Goal: Complete application form: Complete application form

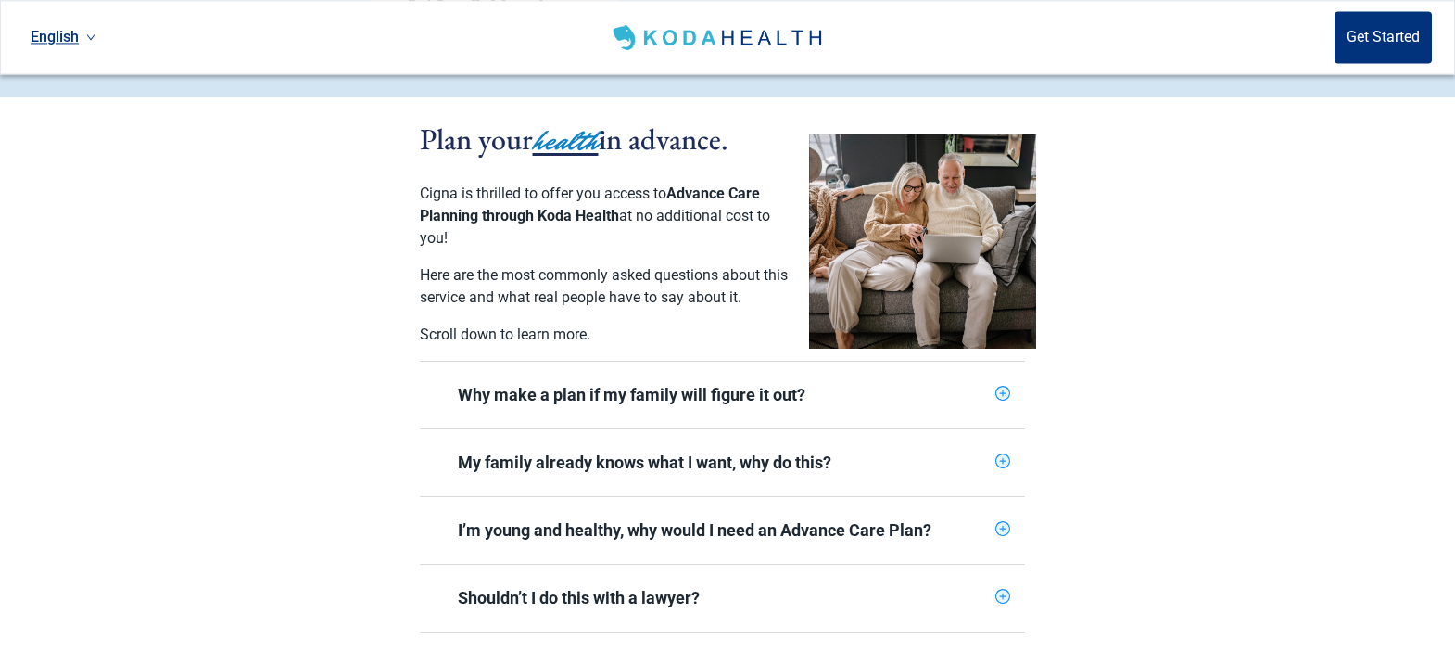
scroll to position [378, 0]
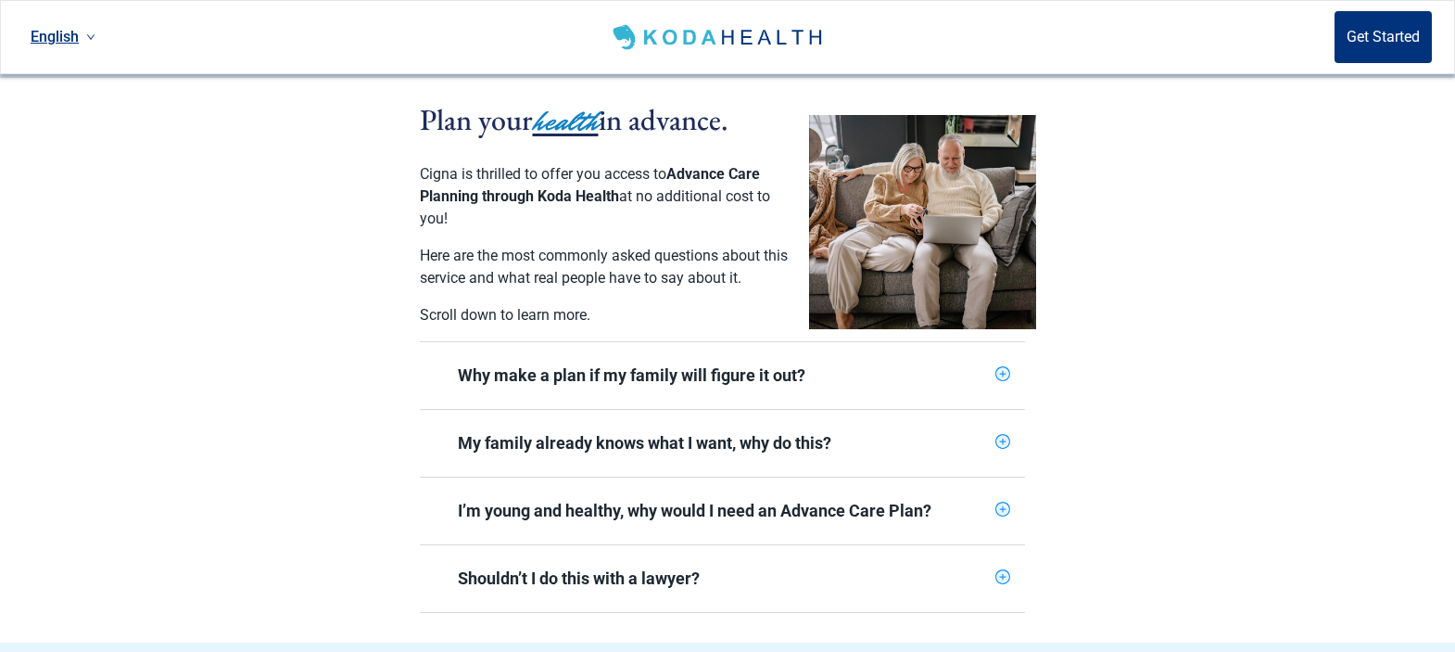
click at [1003, 366] on icon "plus-circle" at bounding box center [1002, 373] width 15 height 15
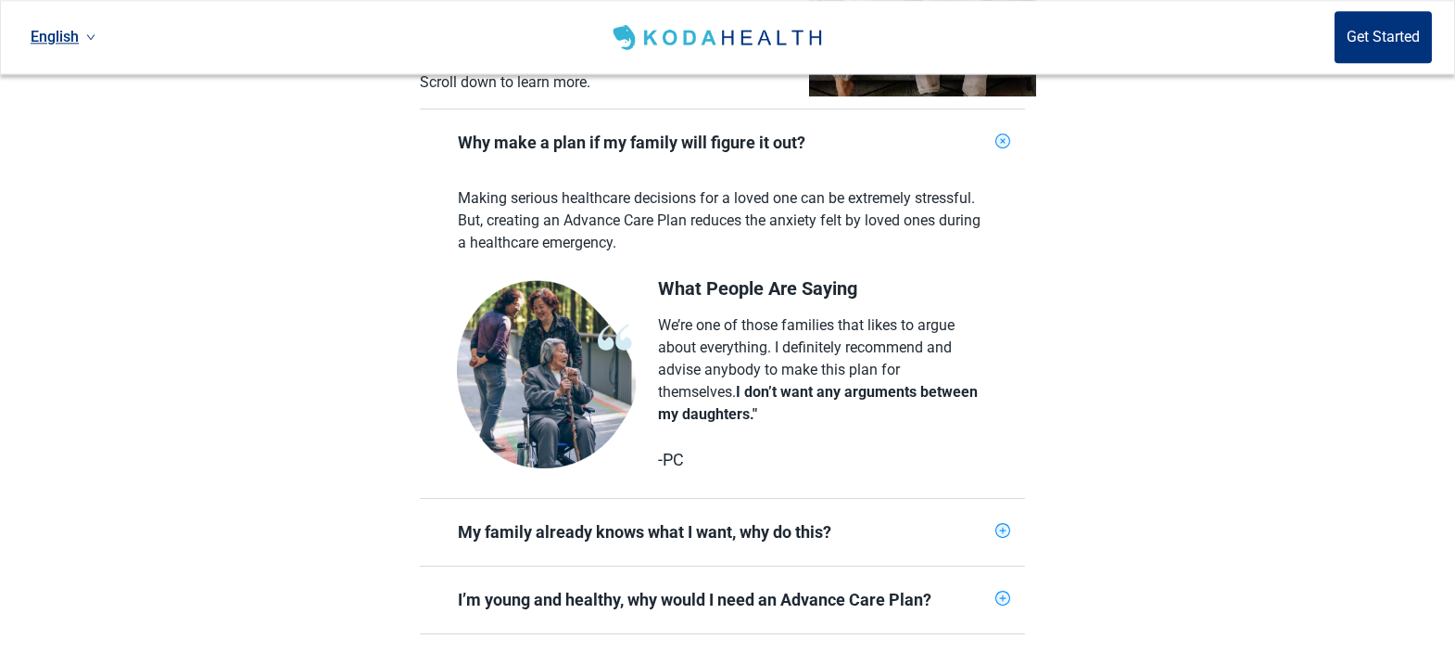
scroll to position [662, 0]
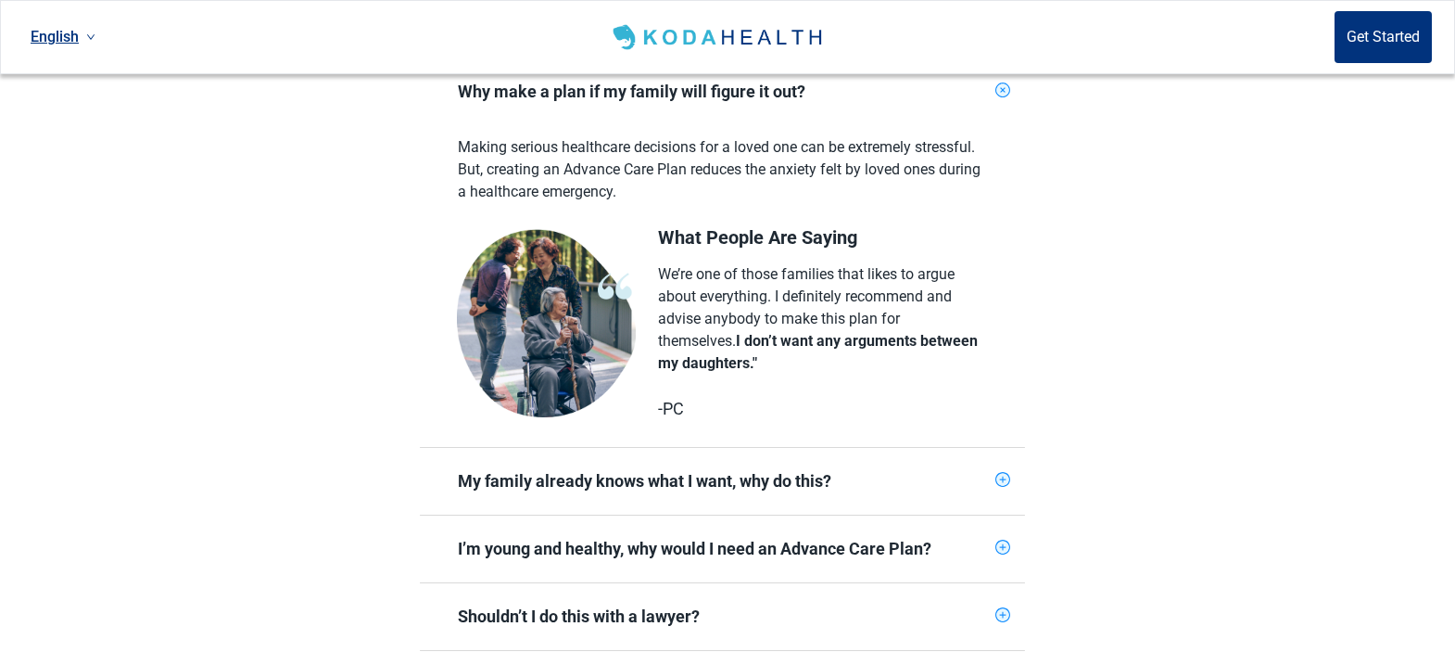
click at [1002, 474] on icon "plus-circle" at bounding box center [1002, 480] width 12 height 12
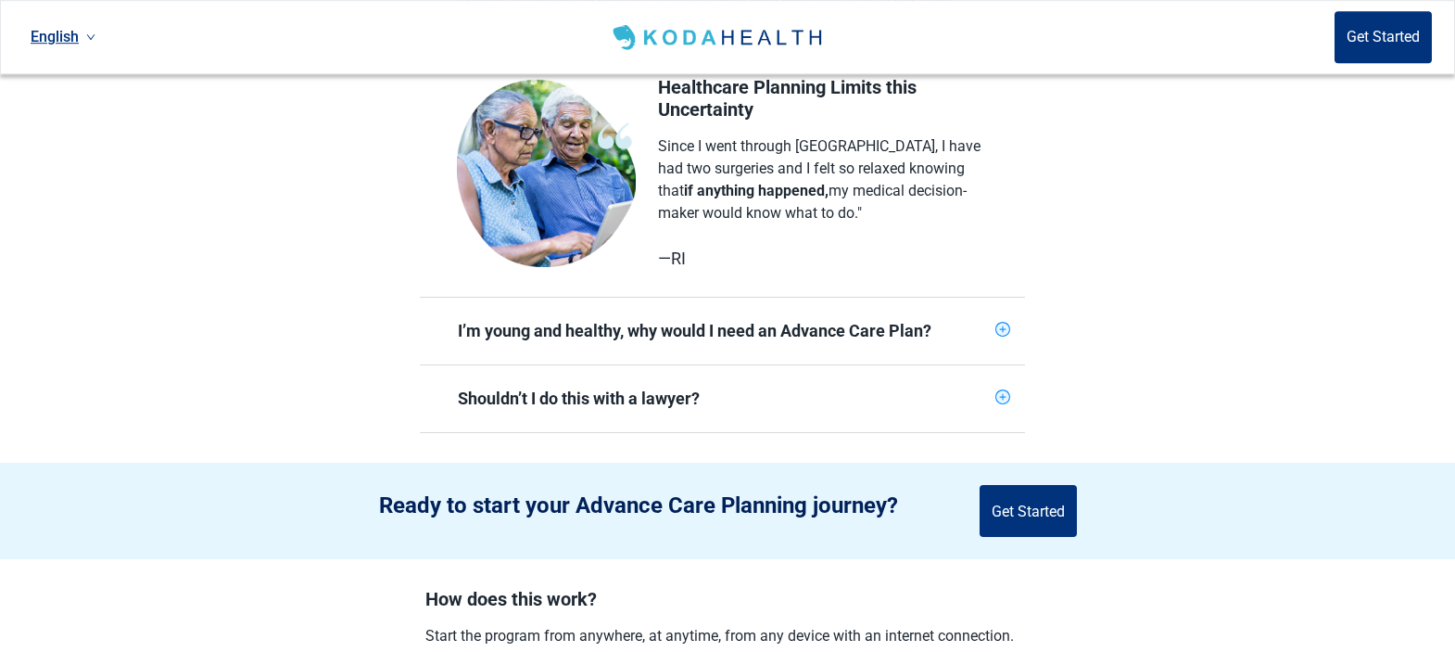
scroll to position [1229, 0]
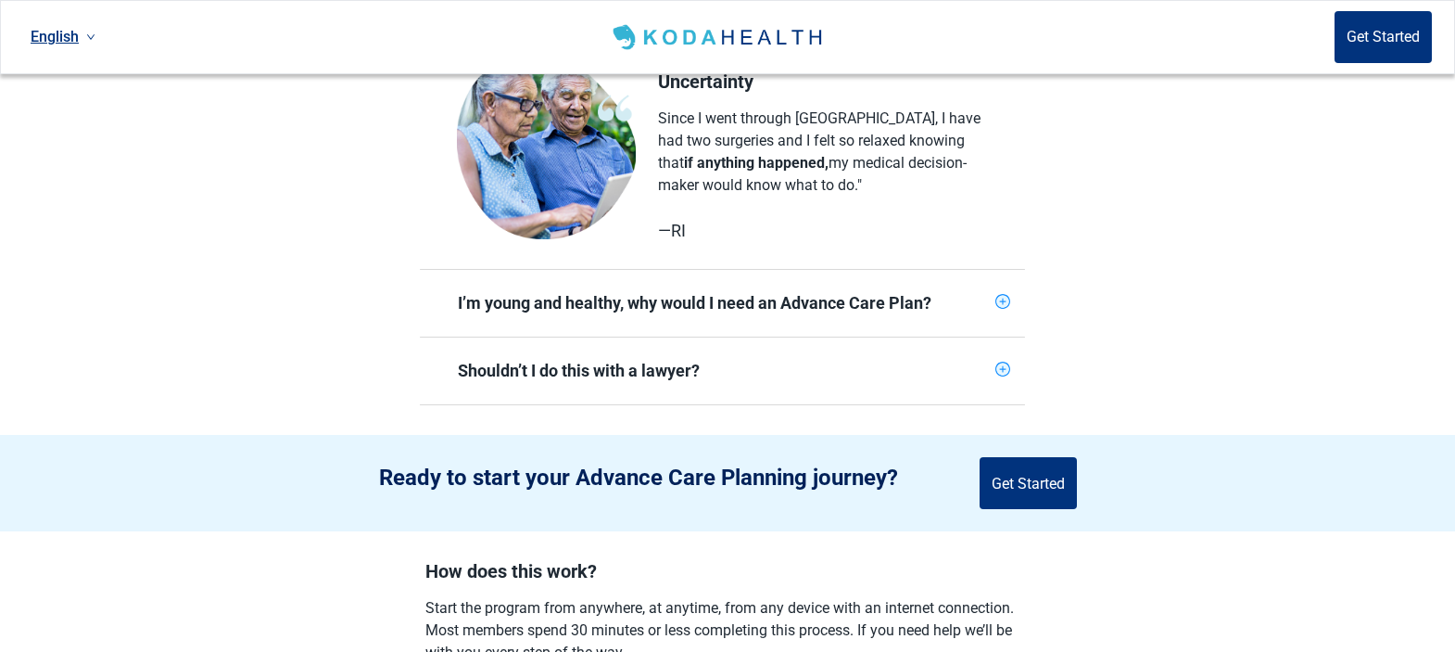
click at [1005, 296] on icon "plus-circle" at bounding box center [1002, 302] width 12 height 12
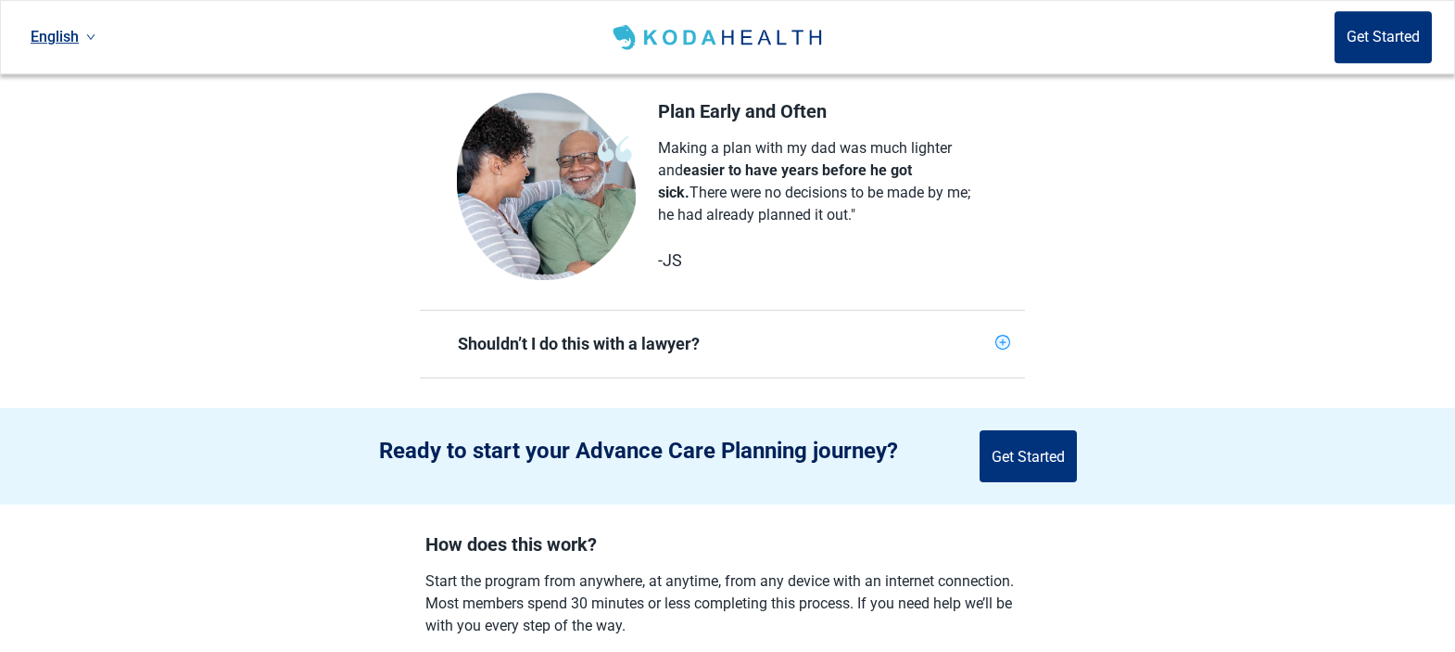
scroll to position [1607, 0]
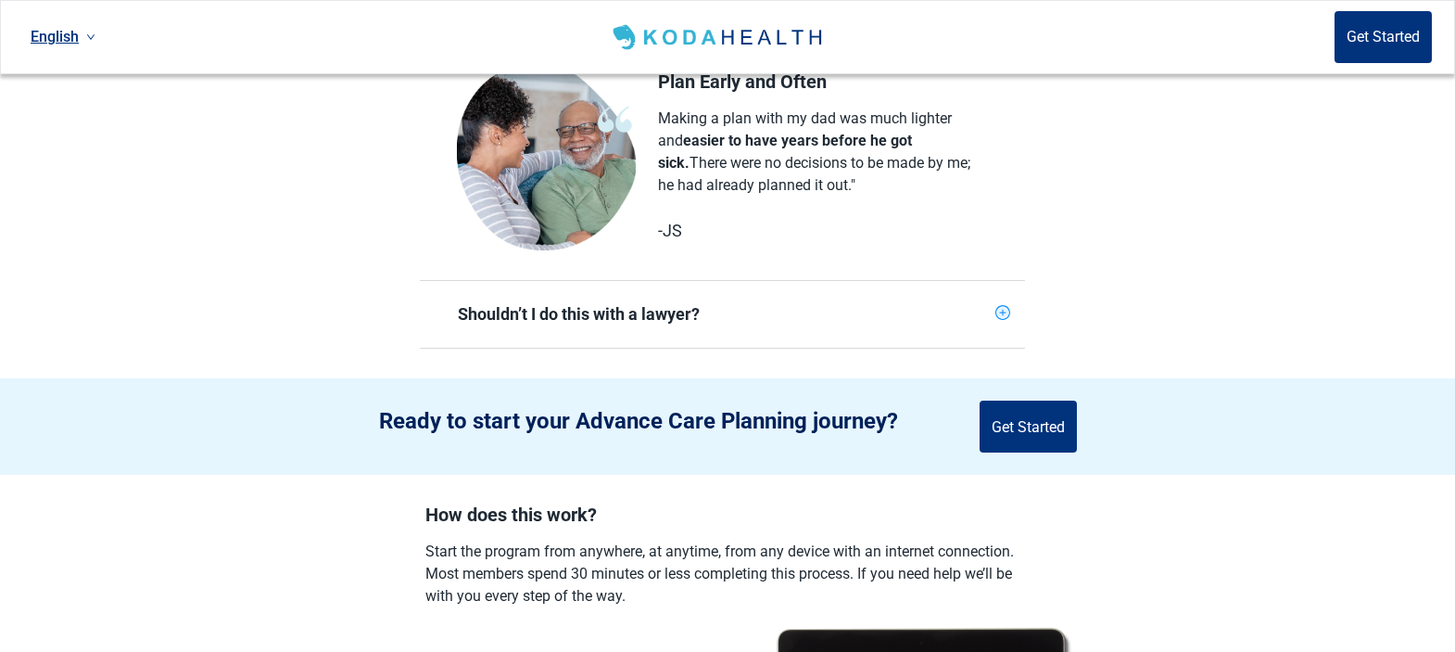
click at [1006, 307] on icon "plus-circle" at bounding box center [1002, 313] width 12 height 12
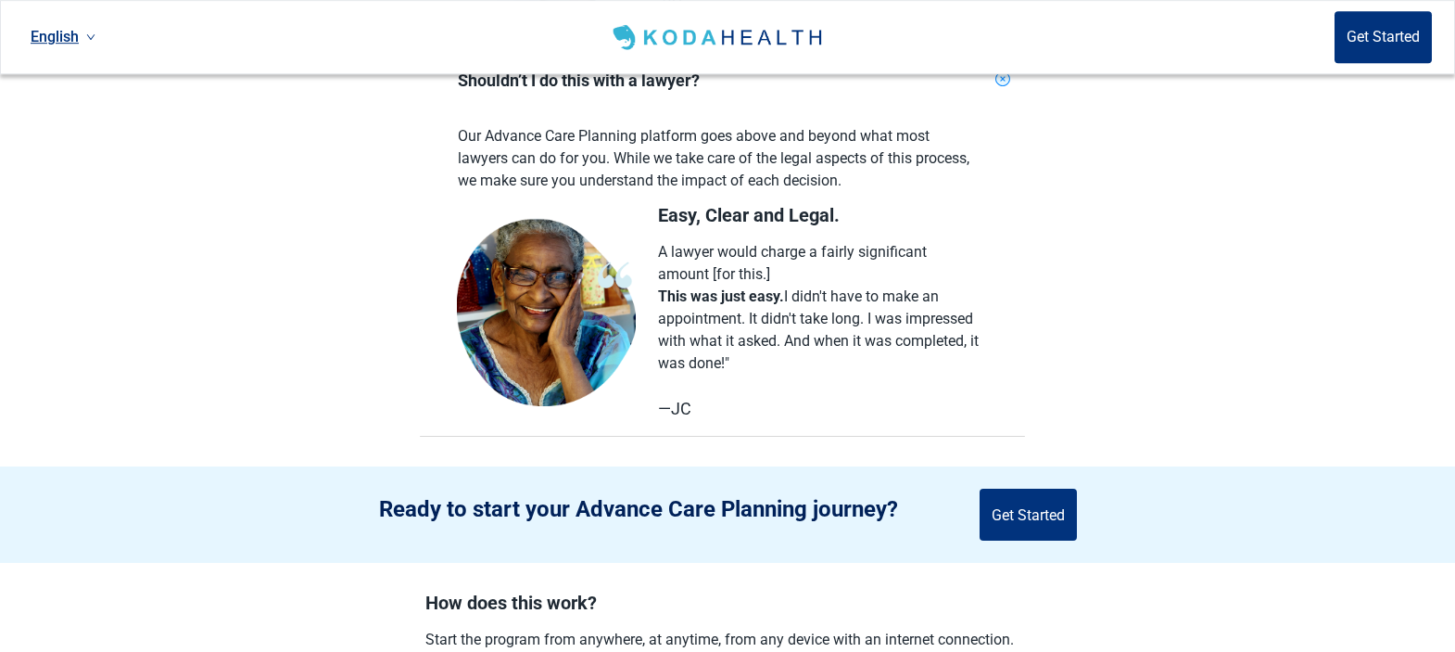
scroll to position [1891, 0]
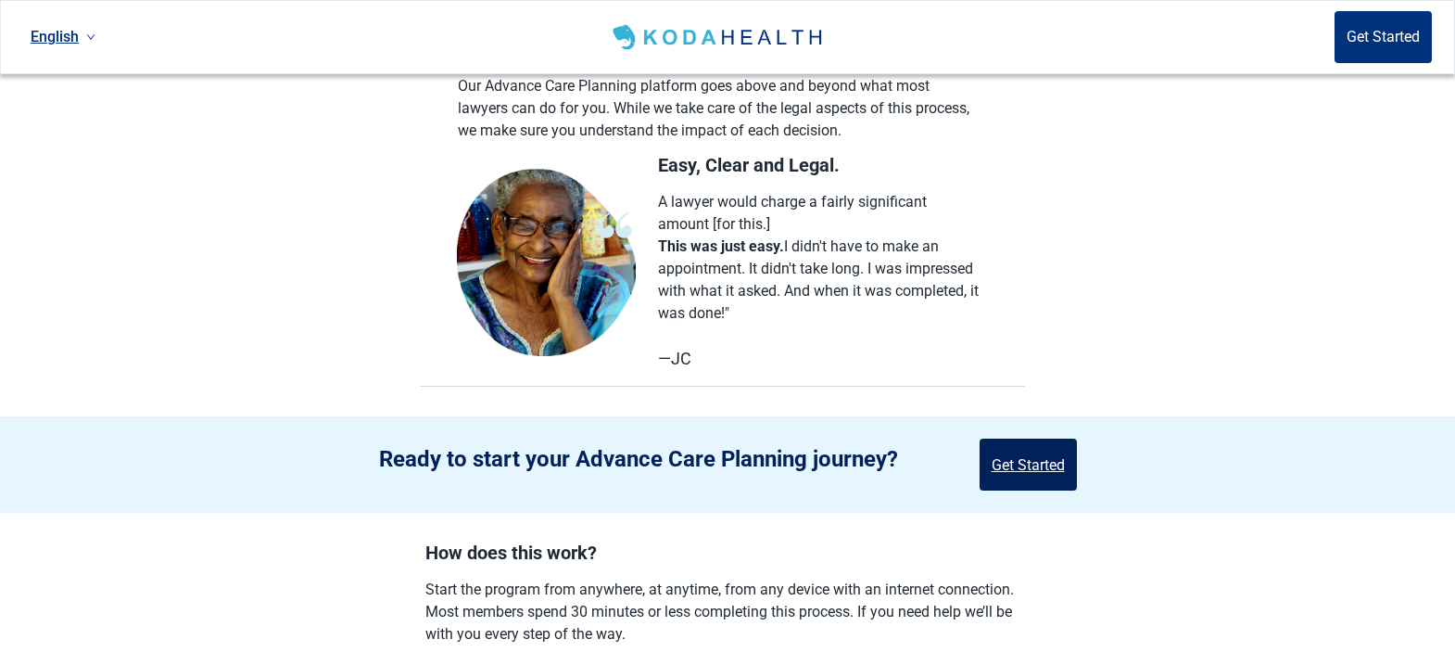
click at [1025, 449] on button "Get Started" at bounding box center [1028, 464] width 97 height 52
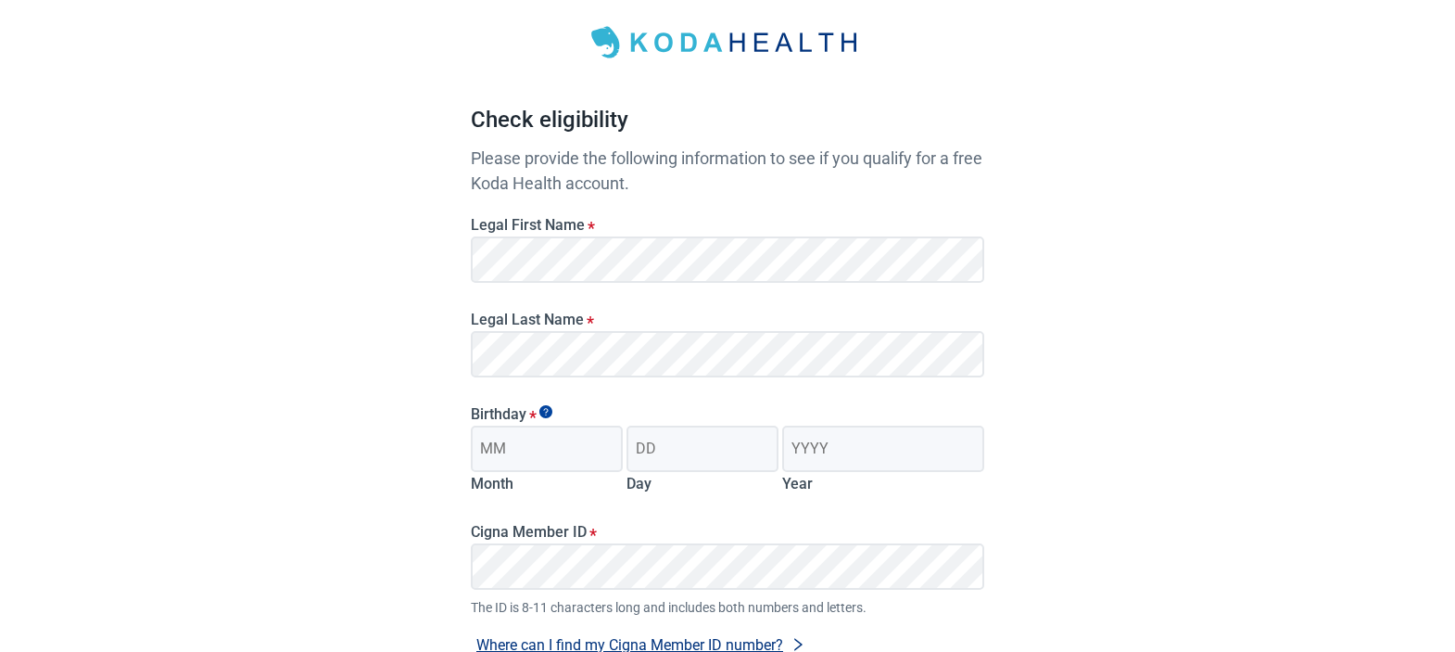
scroll to position [95, 0]
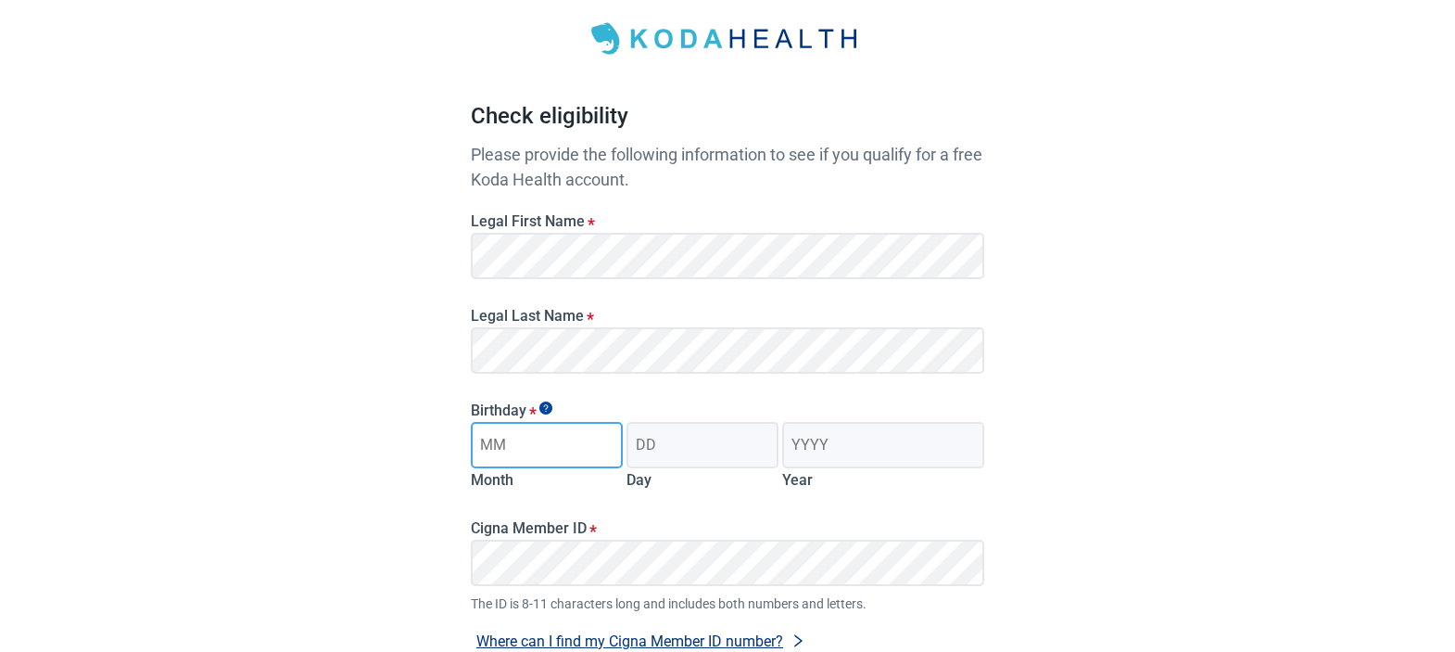
click at [539, 454] on input "Month" at bounding box center [547, 445] width 152 height 46
type input "06"
click at [702, 445] on input "Day" at bounding box center [702, 445] width 152 height 46
type input "14"
click at [851, 447] on input "Year" at bounding box center [883, 445] width 202 height 46
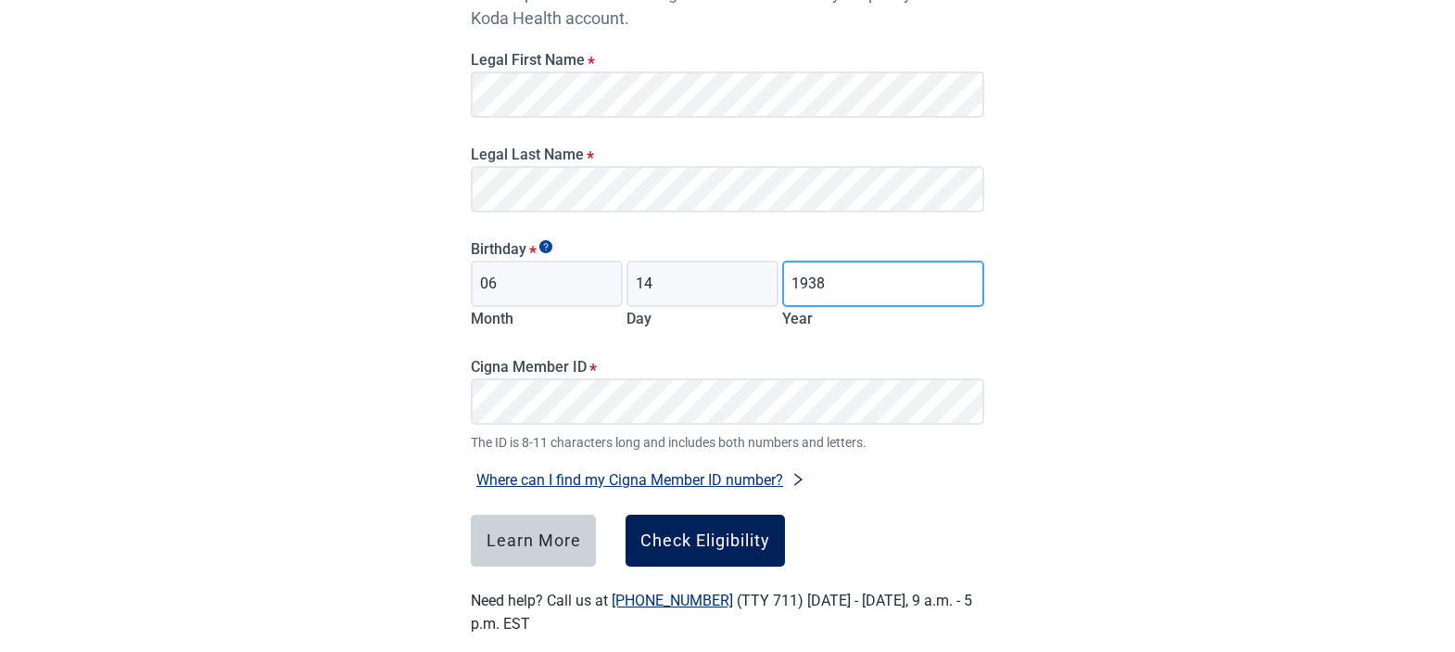
scroll to position [285, 0]
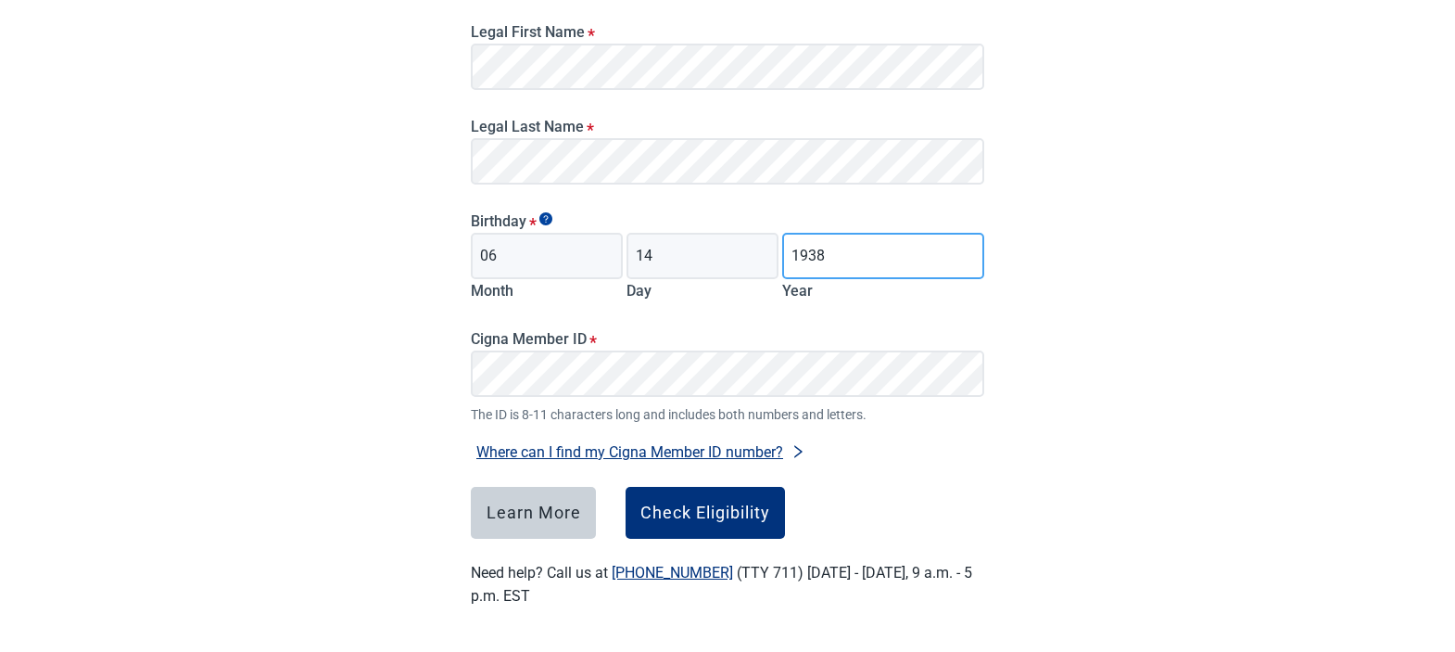
type input "1938"
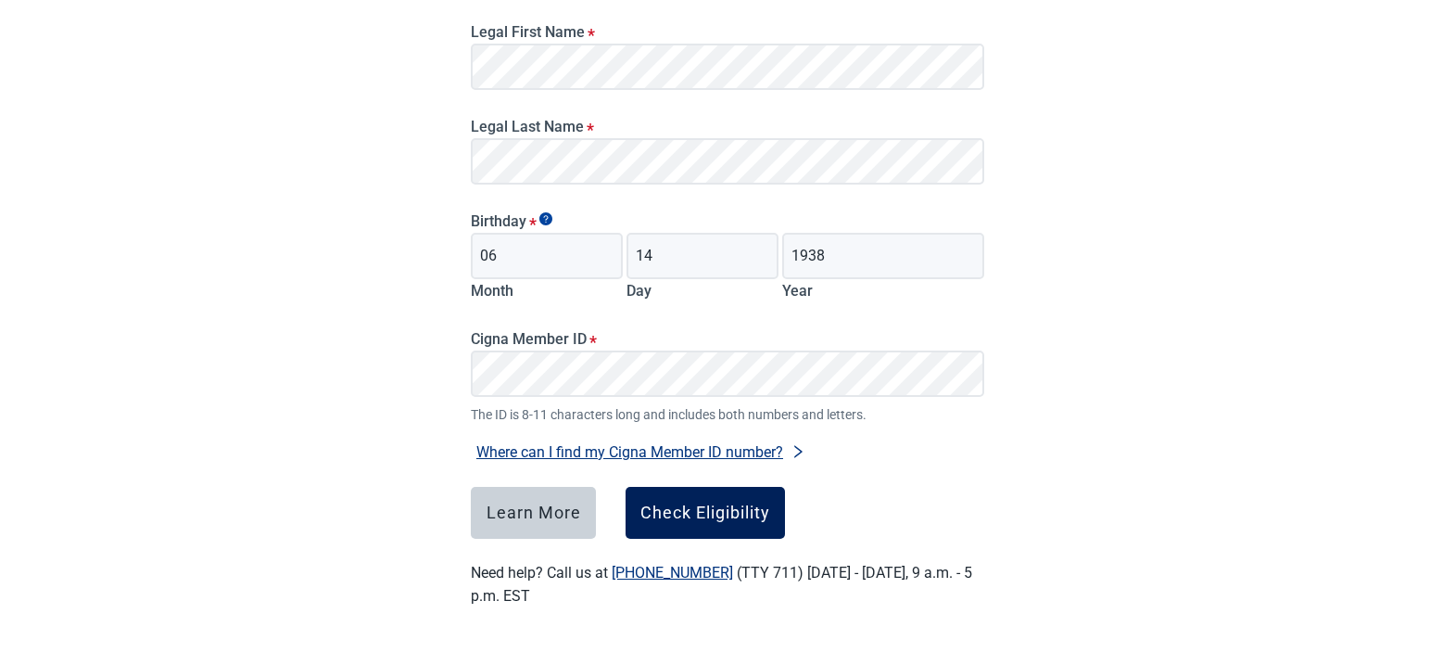
click at [691, 505] on div "Check Eligibility" at bounding box center [705, 512] width 130 height 19
click at [735, 512] on div "Check Eligibility" at bounding box center [705, 512] width 130 height 19
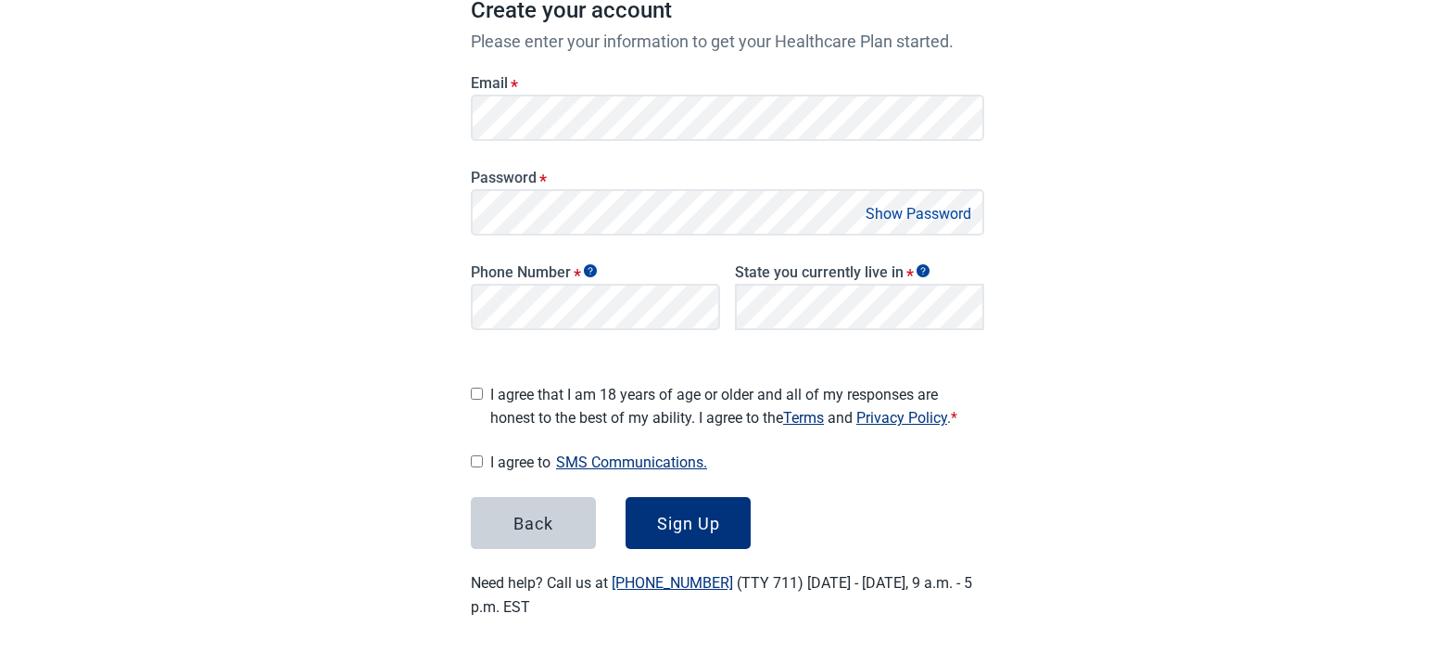
scroll to position [297, 0]
